Goal: Task Accomplishment & Management: Manage account settings

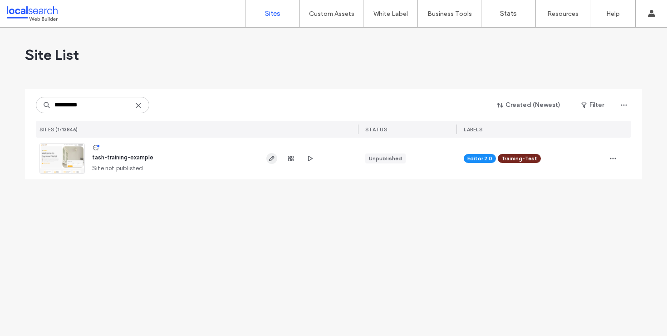
type input "**********"
click at [273, 154] on span "button" at bounding box center [271, 158] width 11 height 11
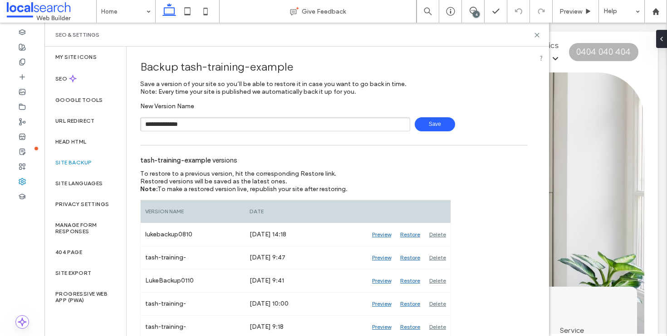
type input "**********"
click at [438, 124] on span "Save" at bounding box center [434, 124] width 40 height 14
click at [539, 33] on icon at bounding box center [536, 35] width 7 height 7
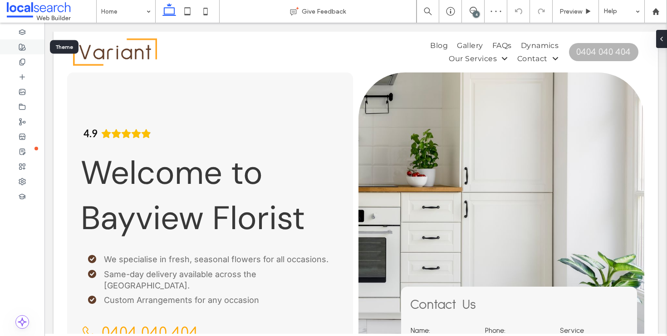
click at [23, 48] on use at bounding box center [22, 47] width 6 height 6
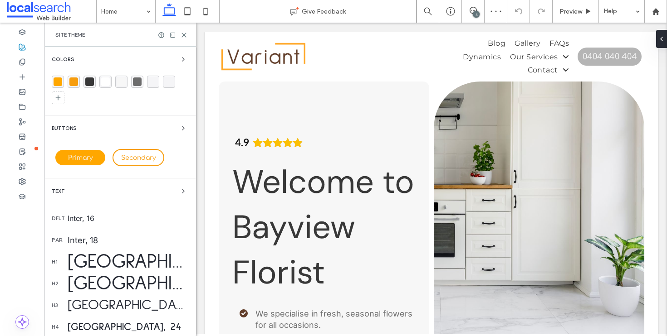
click at [58, 78] on div "rgba(255, 167, 0, 1)" at bounding box center [58, 82] width 9 height 9
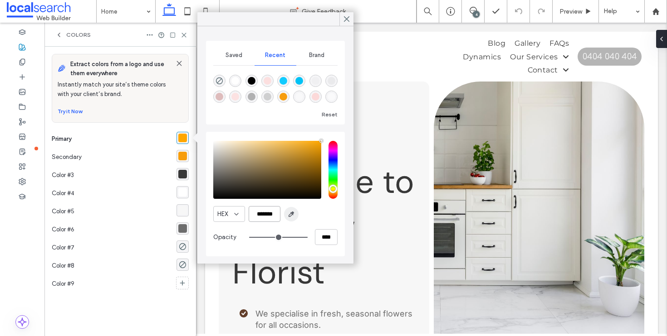
drag, startPoint x: 253, startPoint y: 213, endPoint x: 298, endPoint y: 216, distance: 45.5
click at [298, 216] on div "HEX *******" at bounding box center [275, 214] width 124 height 16
paste input "color picker textbox"
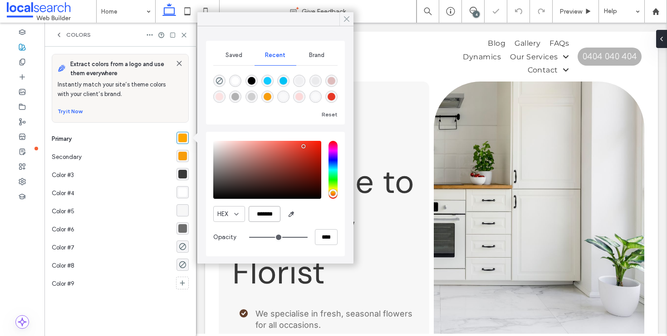
type input "*******"
drag, startPoint x: 350, startPoint y: 16, endPoint x: 150, endPoint y: 1, distance: 201.0
click at [350, 16] on div at bounding box center [346, 19] width 14 height 14
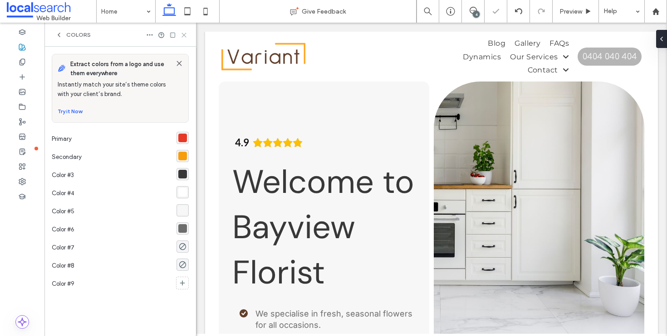
drag, startPoint x: 184, startPoint y: 34, endPoint x: 145, endPoint y: 97, distance: 74.5
click at [184, 34] on icon at bounding box center [183, 35] width 7 height 7
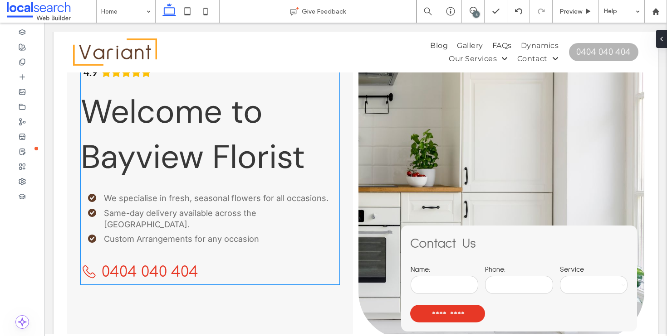
scroll to position [83, 0]
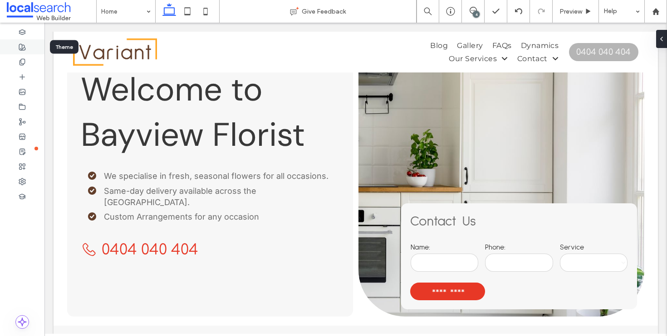
click at [23, 41] on div at bounding box center [22, 46] width 44 height 15
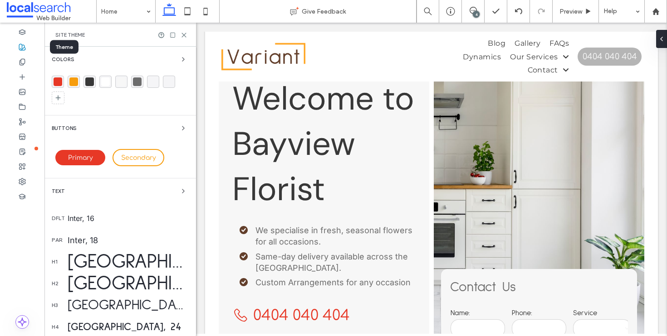
scroll to position [93, 0]
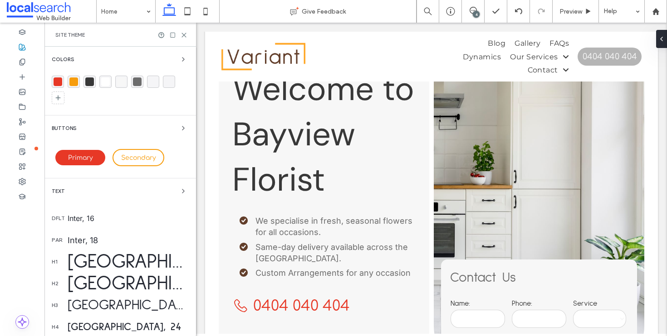
click at [73, 81] on div "rgba(247, 157, 13, 1)" at bounding box center [73, 82] width 9 height 9
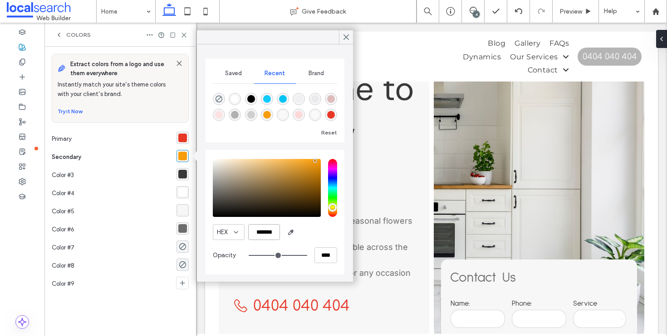
drag, startPoint x: 252, startPoint y: 232, endPoint x: 309, endPoint y: 233, distance: 57.1
click at [309, 233] on div "HEX *******" at bounding box center [275, 232] width 124 height 16
paste input "color picker textbox"
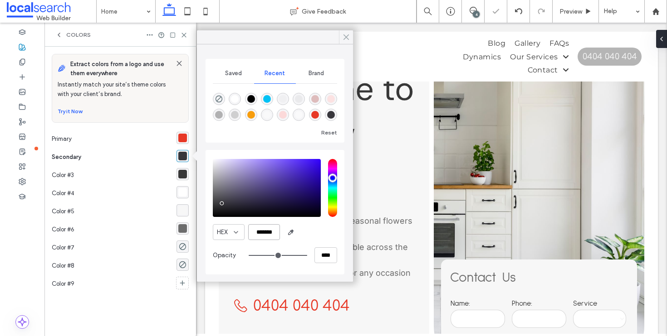
type input "*******"
click at [346, 34] on icon at bounding box center [346, 37] width 8 height 8
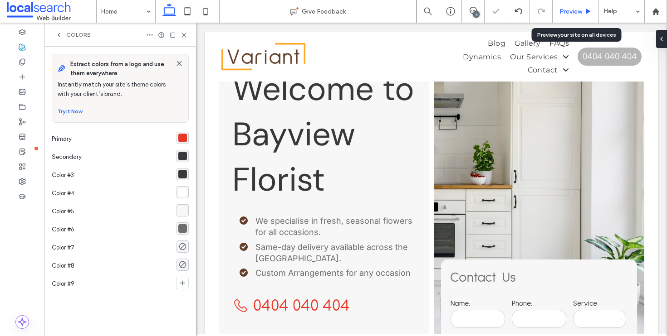
click at [566, 11] on span "Preview" at bounding box center [570, 12] width 23 height 8
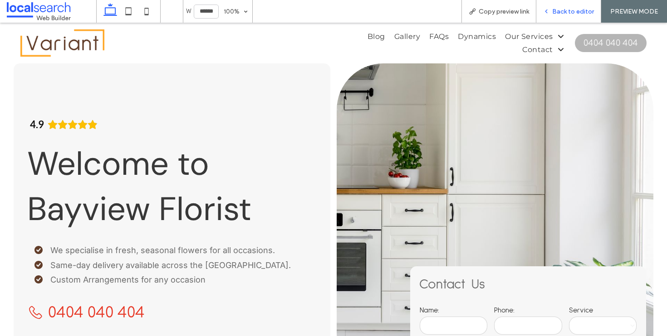
click at [555, 13] on span "Back to editor" at bounding box center [573, 12] width 42 height 8
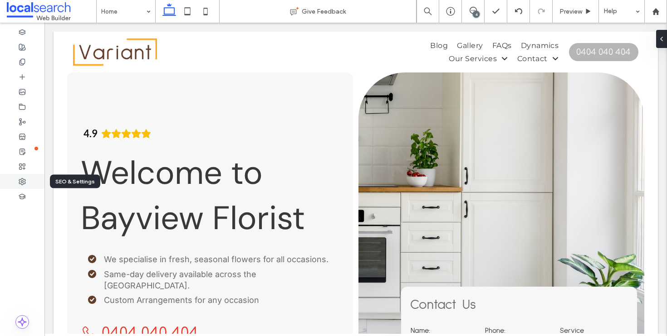
click at [23, 182] on use at bounding box center [22, 182] width 6 height 6
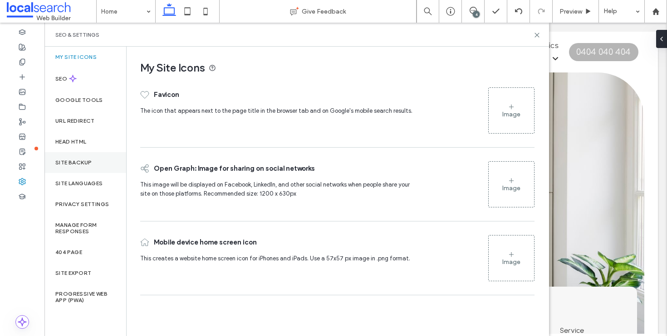
click at [105, 161] on div "Site Backup" at bounding box center [85, 162] width 82 height 21
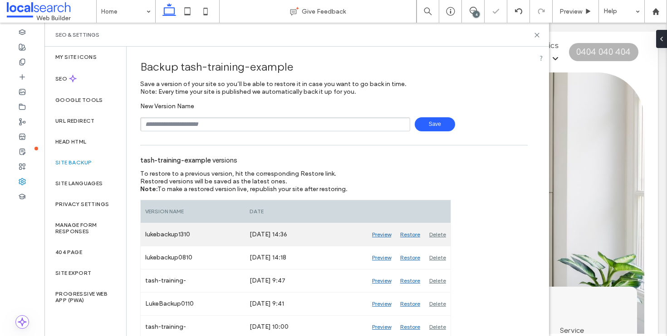
click at [410, 235] on div "Restore" at bounding box center [409, 235] width 29 height 23
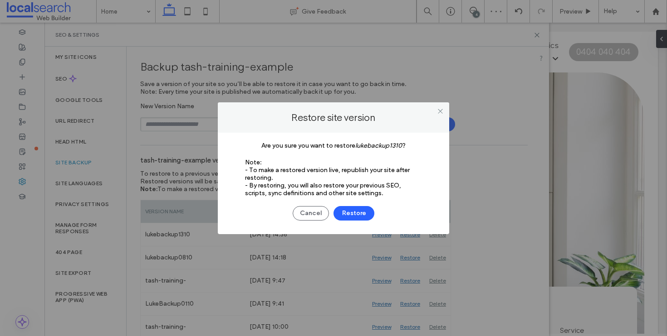
click at [373, 216] on div "Cancel Restore" at bounding box center [333, 209] width 204 height 24
click at [355, 212] on button "Restore" at bounding box center [353, 213] width 41 height 15
